Goal: Task Accomplishment & Management: Use online tool/utility

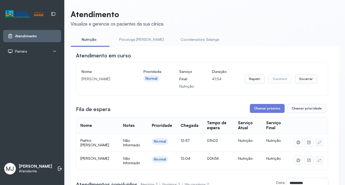
scroll to position [4, 0]
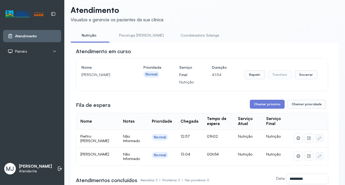
click at [304, 74] on button "Encerrar" at bounding box center [306, 74] width 22 height 9
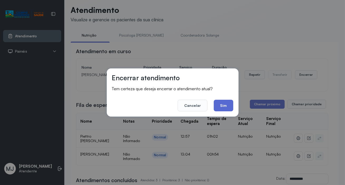
click at [224, 104] on button "Sim" at bounding box center [222, 106] width 19 height 12
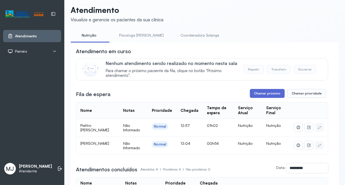
click at [267, 92] on button "Chamar próximo" at bounding box center [267, 93] width 35 height 9
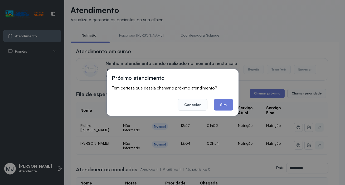
drag, startPoint x: 222, startPoint y: 104, endPoint x: 236, endPoint y: 101, distance: 14.0
click at [224, 103] on button "Sim" at bounding box center [222, 105] width 19 height 12
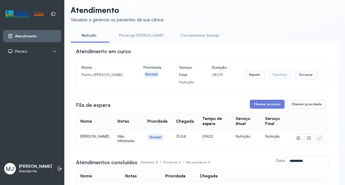
drag, startPoint x: 82, startPoint y: 76, endPoint x: 117, endPoint y: 75, distance: 35.3
click at [117, 75] on p "Piettro [PERSON_NAME]" at bounding box center [103, 74] width 44 height 7
copy p "Piettro [PERSON_NAME]"
click at [302, 76] on button "Encerrar" at bounding box center [306, 74] width 22 height 9
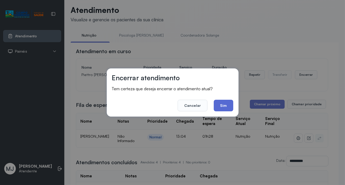
click at [222, 107] on button "Sim" at bounding box center [222, 106] width 19 height 12
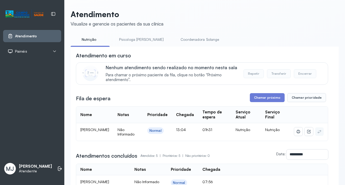
scroll to position [0, 0]
click at [266, 98] on button "Chamar próximo" at bounding box center [267, 97] width 35 height 9
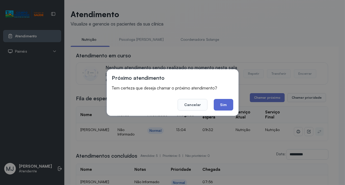
click at [219, 107] on button "Sim" at bounding box center [222, 105] width 19 height 12
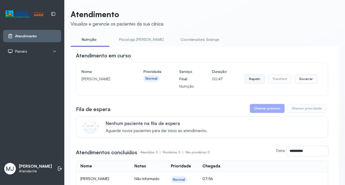
click at [247, 79] on button "Repetir" at bounding box center [254, 78] width 20 height 9
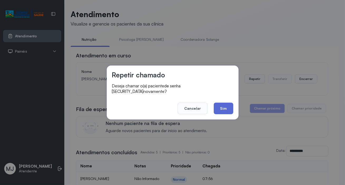
click at [221, 106] on button "Sim" at bounding box center [222, 109] width 19 height 12
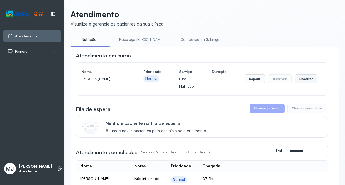
click at [303, 79] on button "Encerrar" at bounding box center [306, 78] width 22 height 9
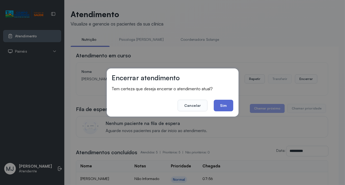
drag, startPoint x: 229, startPoint y: 106, endPoint x: 281, endPoint y: 117, distance: 53.1
click at [230, 106] on button "Sim" at bounding box center [222, 106] width 19 height 12
